Goal: Information Seeking & Learning: Find specific fact

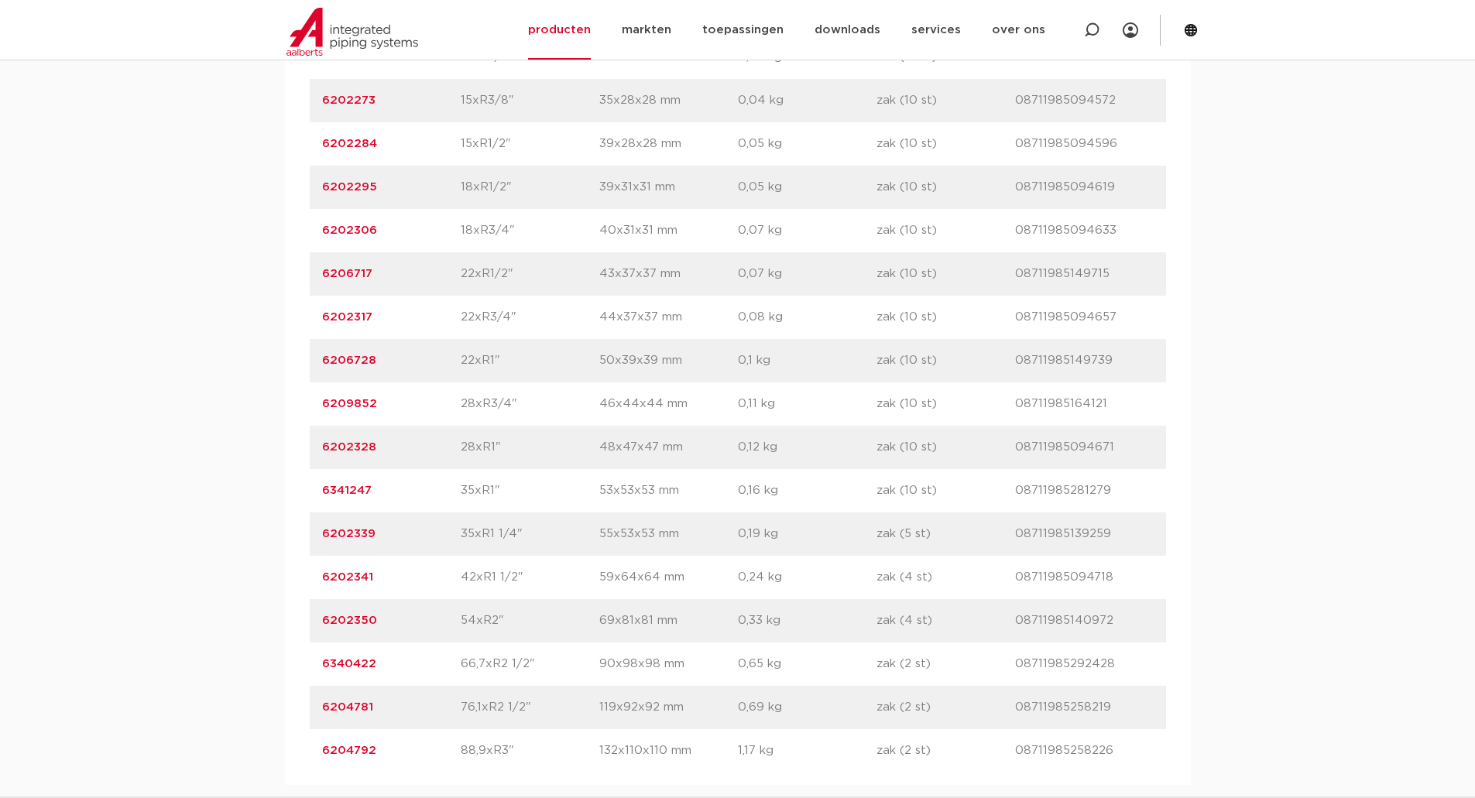
scroll to position [1161, 0]
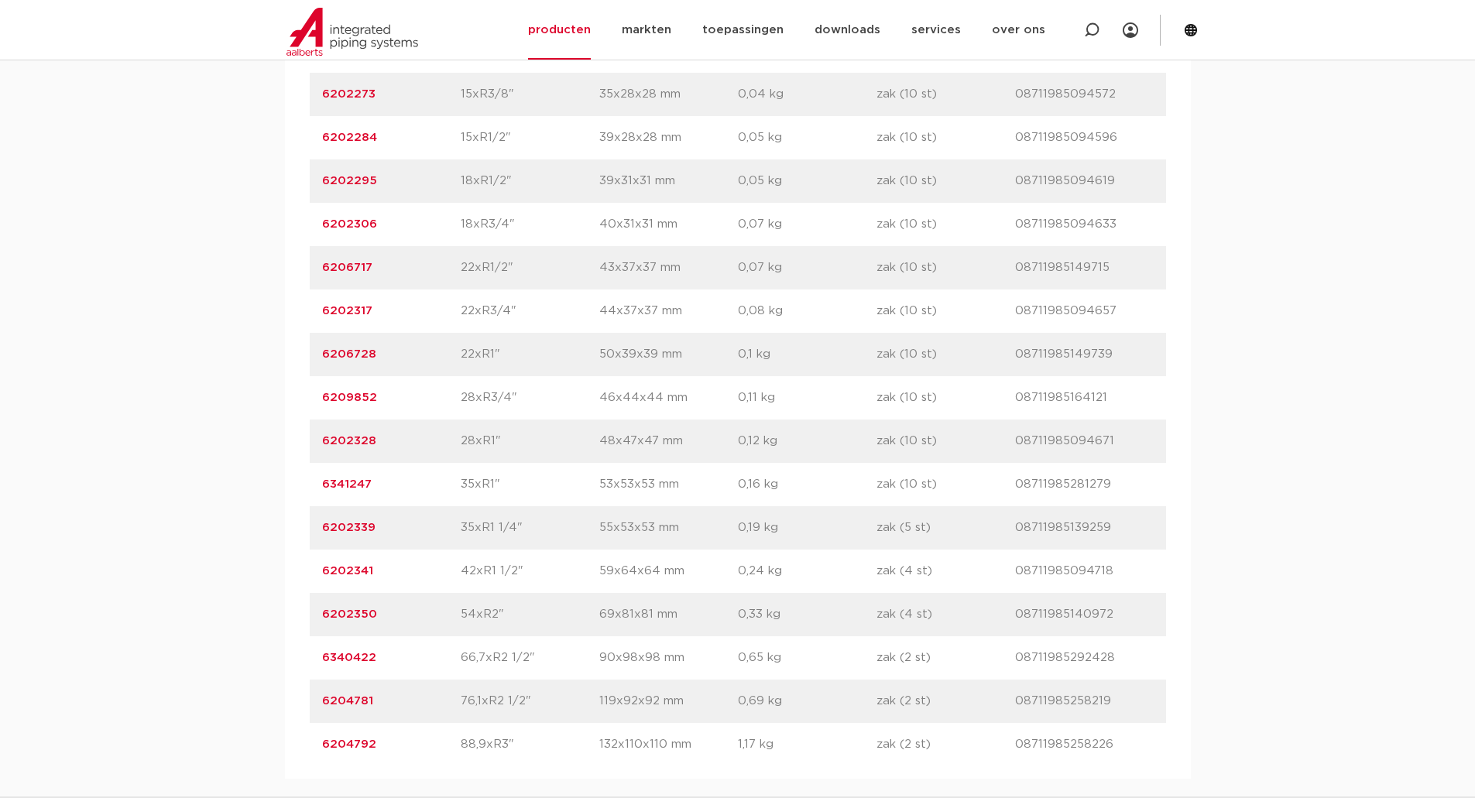
drag, startPoint x: 475, startPoint y: 570, endPoint x: 461, endPoint y: 570, distance: 14.7
click at [461, 570] on p "42xR1 1/2"" at bounding box center [530, 571] width 139 height 19
drag, startPoint x: 488, startPoint y: 568, endPoint x: 536, endPoint y: 570, distance: 48.8
click at [536, 570] on p "42xR1 1/2"" at bounding box center [530, 571] width 139 height 19
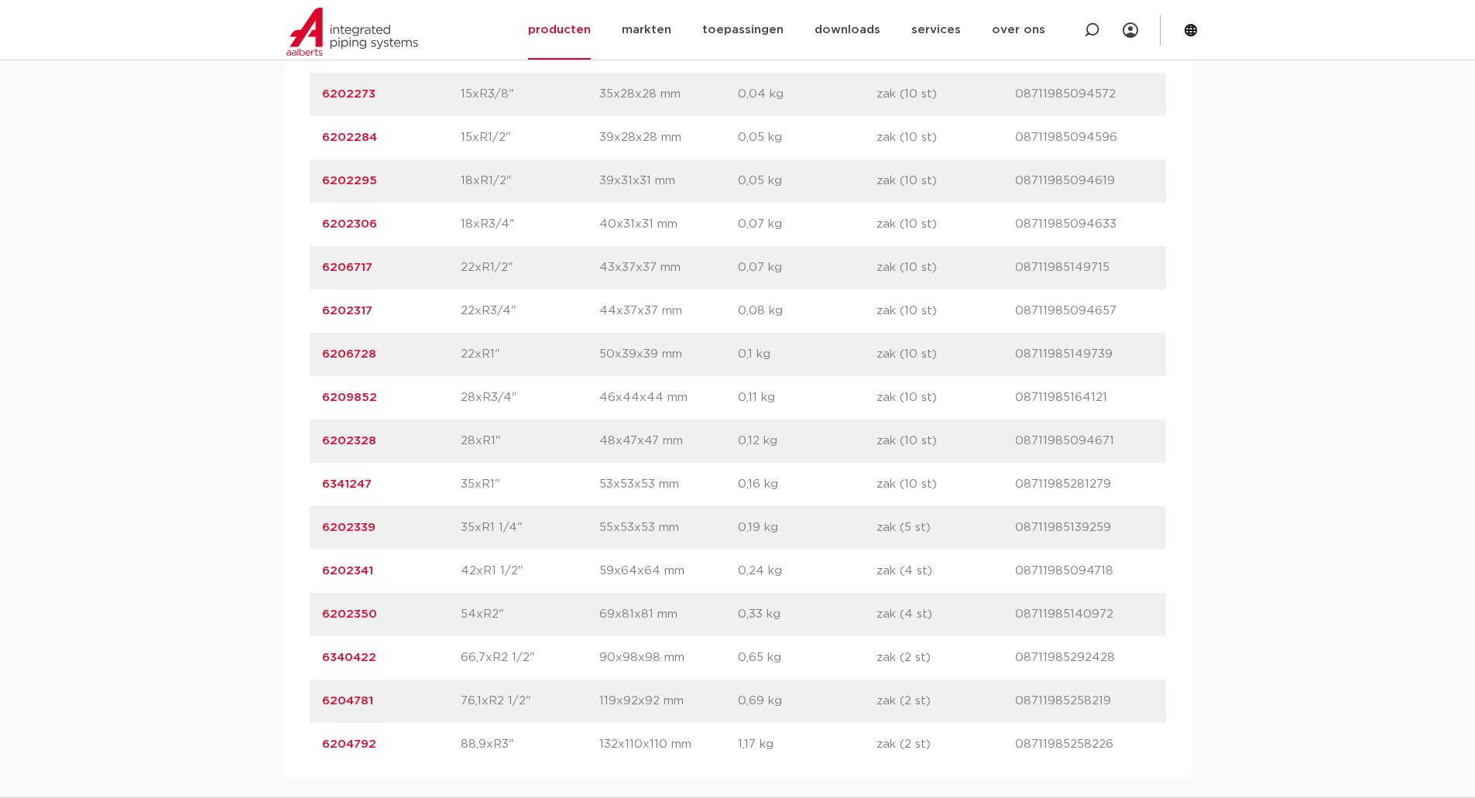
click at [655, 527] on p "55x53x53 mm" at bounding box center [668, 528] width 139 height 19
drag, startPoint x: 655, startPoint y: 527, endPoint x: 598, endPoint y: 528, distance: 57.3
click at [598, 528] on div "artikelnummer 6202339 afmeting 35xR1 1/4" [GEOGRAPHIC_DATA] 55x53x53 mm gewicht…" at bounding box center [738, 527] width 856 height 43
click at [541, 537] on p "35xR1 1/4"" at bounding box center [530, 528] width 139 height 19
click at [480, 532] on p "35xR1 1/4"" at bounding box center [530, 528] width 139 height 19
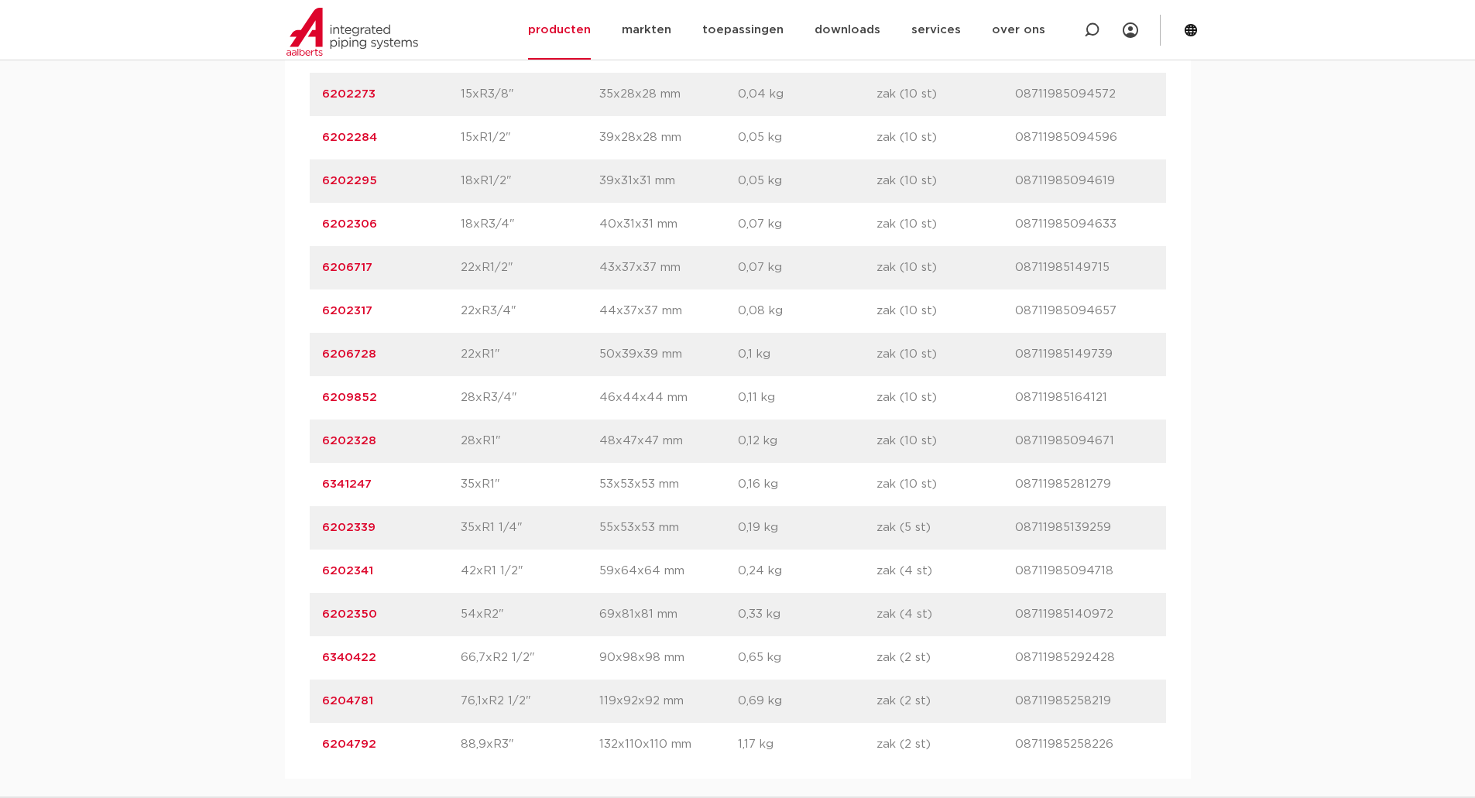
drag, startPoint x: 502, startPoint y: 529, endPoint x: 518, endPoint y: 529, distance: 15.5
click at [518, 529] on p "35xR1 1/4"" at bounding box center [530, 528] width 139 height 19
click at [579, 524] on p "35xR1 1/4"" at bounding box center [530, 528] width 139 height 19
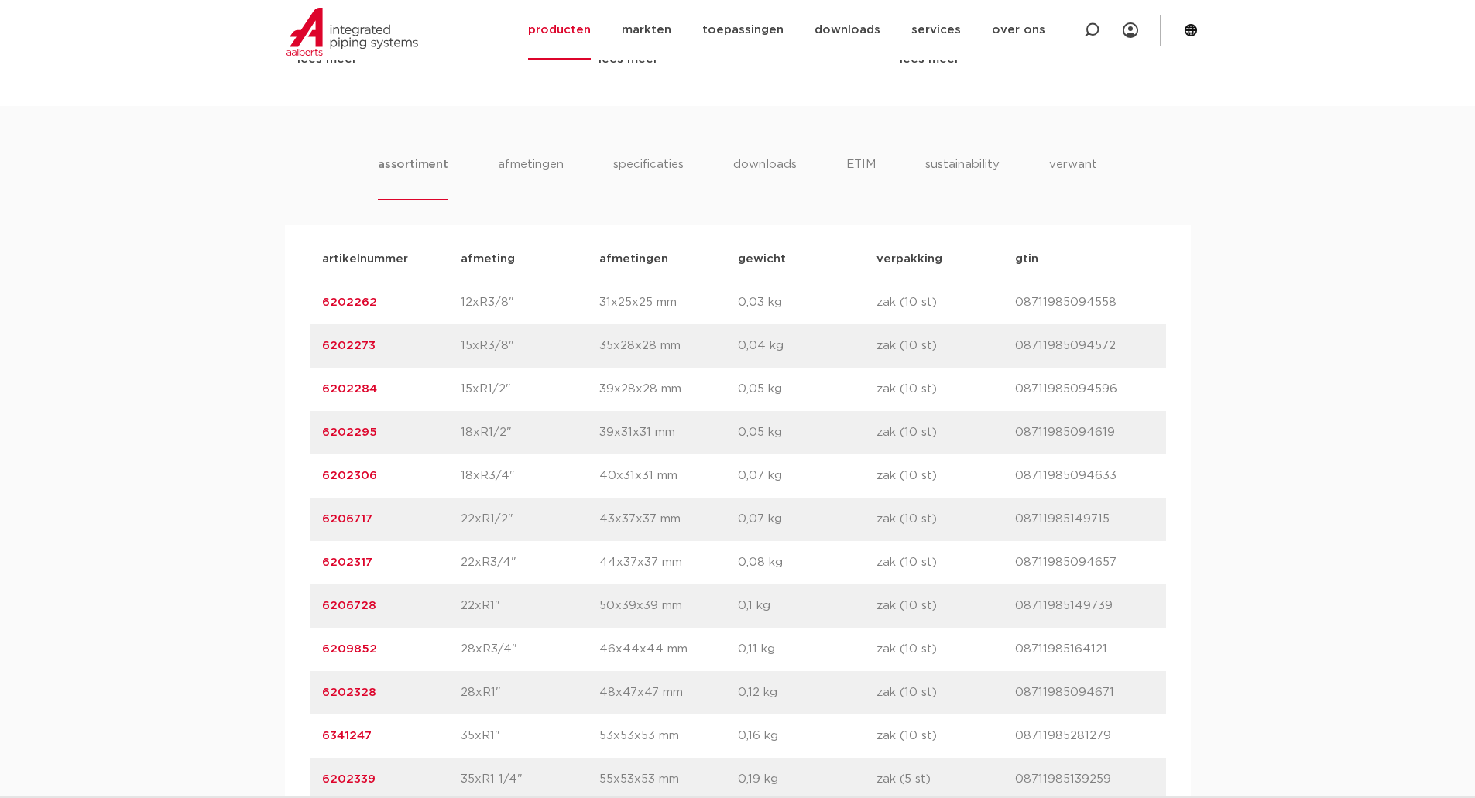
scroll to position [851, 0]
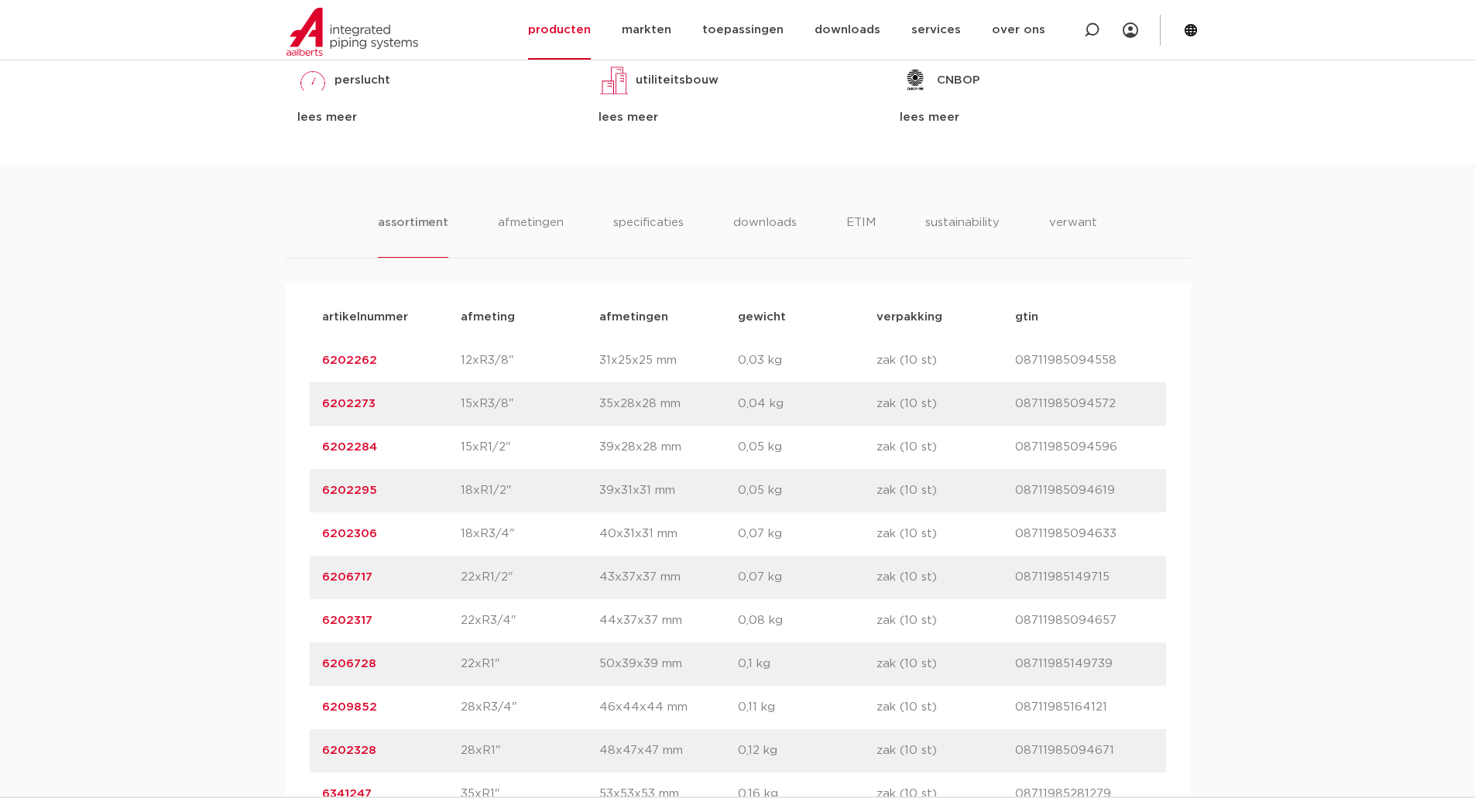
click at [510, 590] on div "artikelnummer 6206717 afmeting 22xR1/2" [GEOGRAPHIC_DATA] 43x37x37 mm gewicht 0…" at bounding box center [738, 577] width 856 height 43
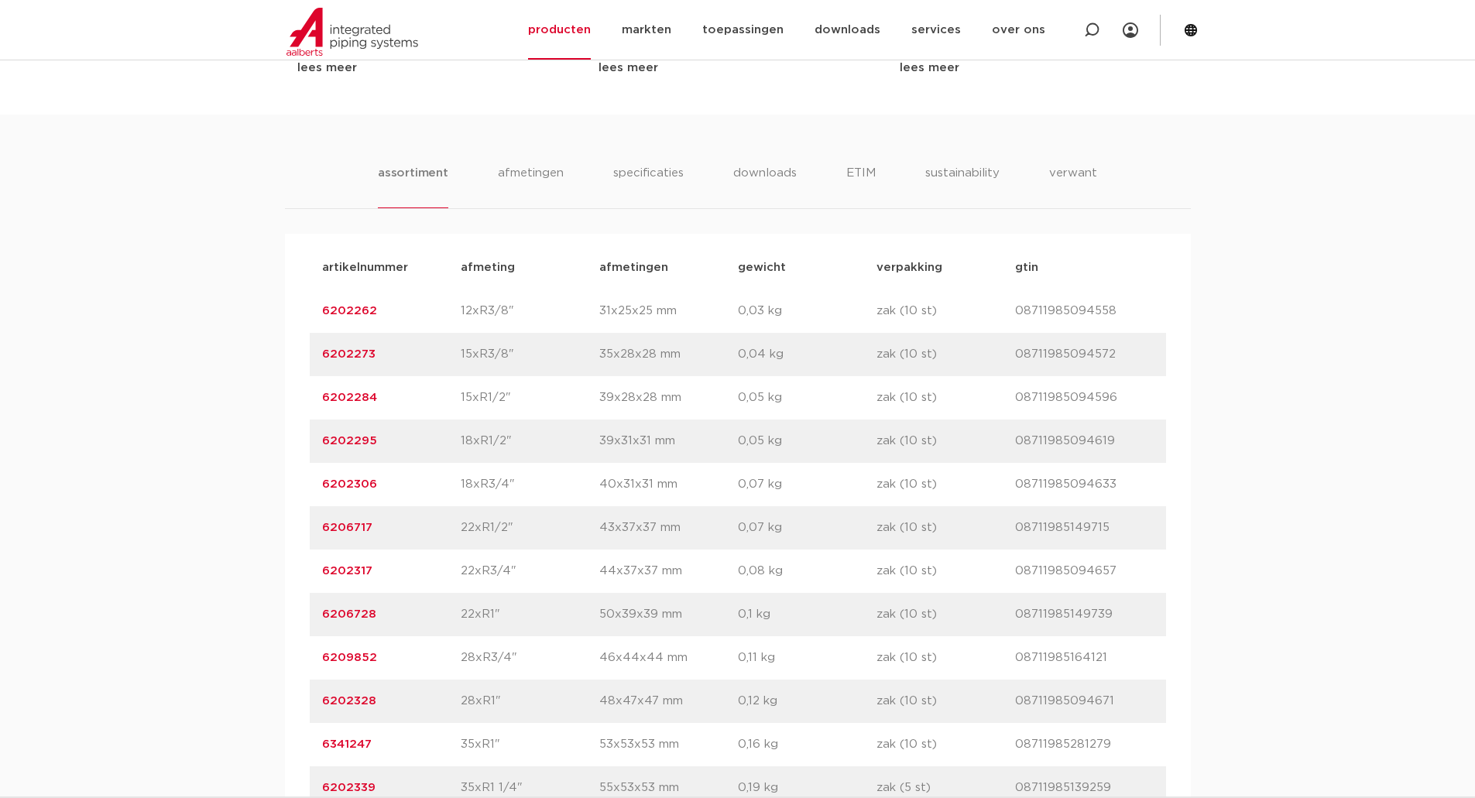
scroll to position [929, 0]
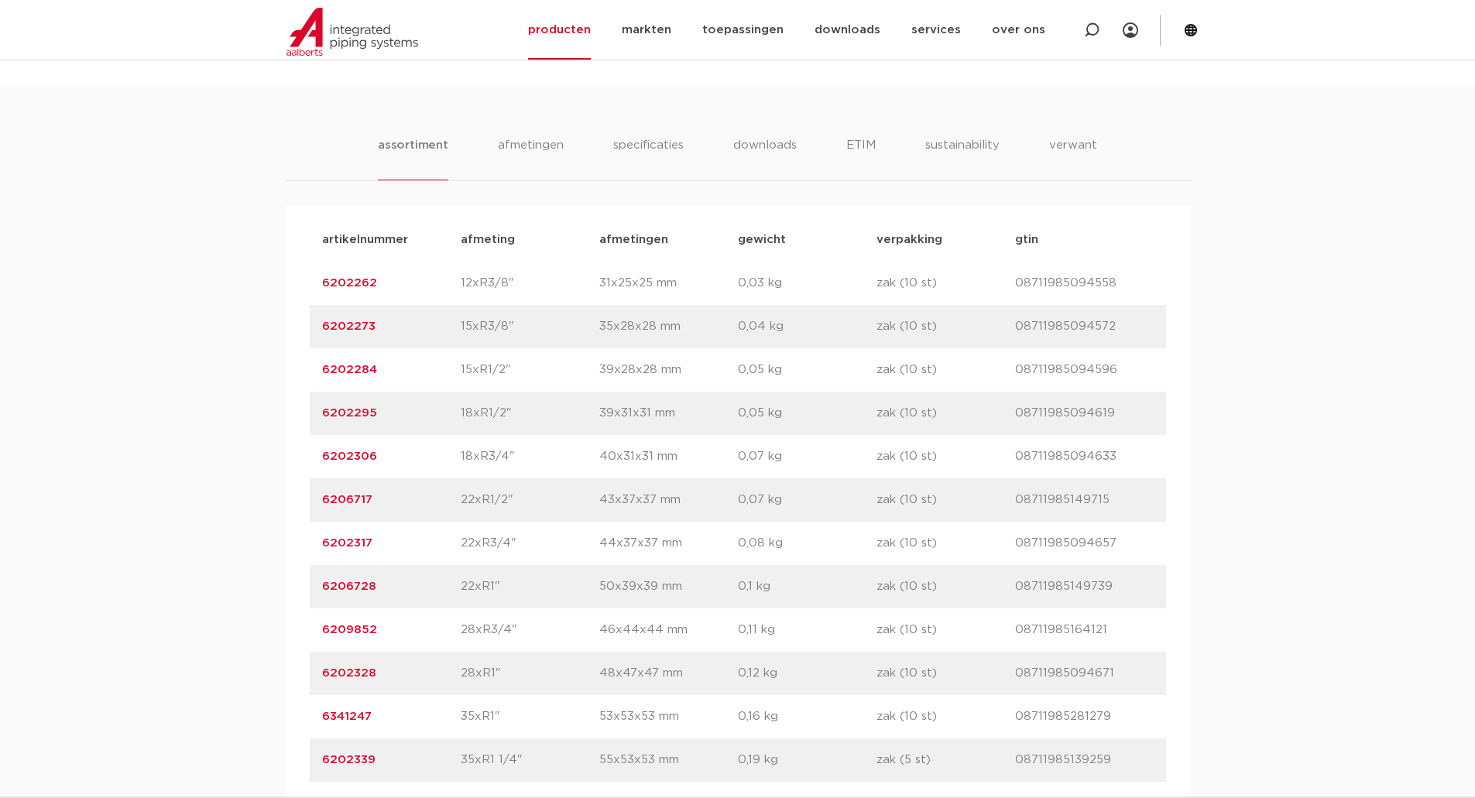
drag, startPoint x: 450, startPoint y: 495, endPoint x: 516, endPoint y: 496, distance: 66.6
click at [516, 496] on div "artikelnummer 6206717 afmeting 22xR1/2" [GEOGRAPHIC_DATA] 43x37x37 mm gewicht 0…" at bounding box center [738, 499] width 856 height 43
